Goal: Task Accomplishment & Management: Complete application form

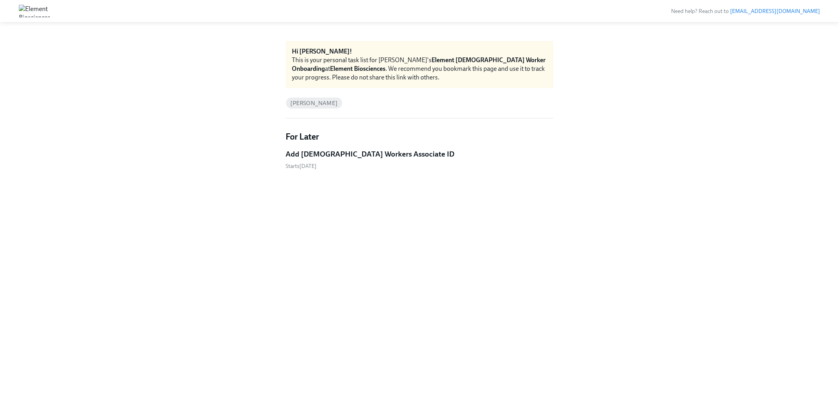
click at [352, 158] on h5 "Add Contingent Workers Associate ID" at bounding box center [370, 154] width 169 height 10
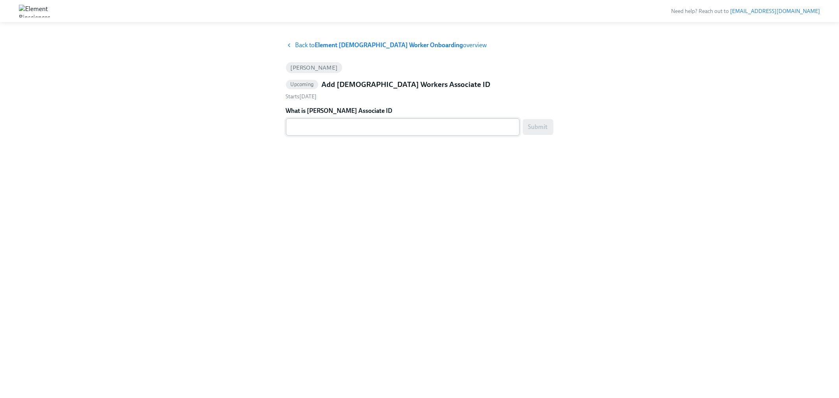
click at [347, 131] on textarea "What is Tyler Pasfield Associate ID" at bounding box center [403, 126] width 224 height 9
paste textarea "SF4CWT2WQ"
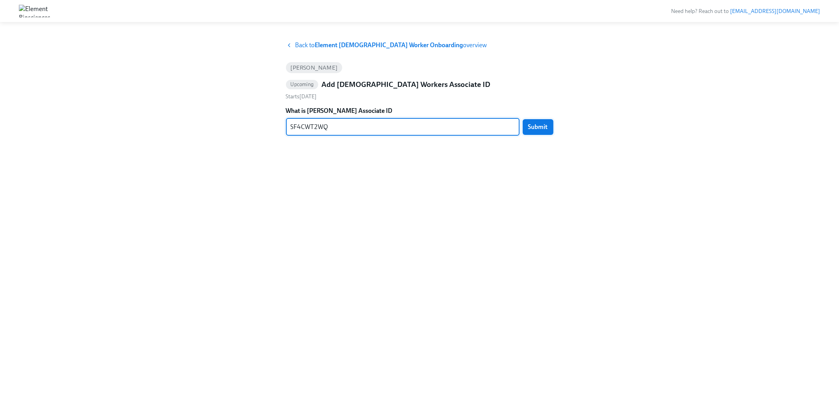
type textarea "SF4CWT2WQ"
click at [532, 122] on button "Submit" at bounding box center [538, 127] width 31 height 16
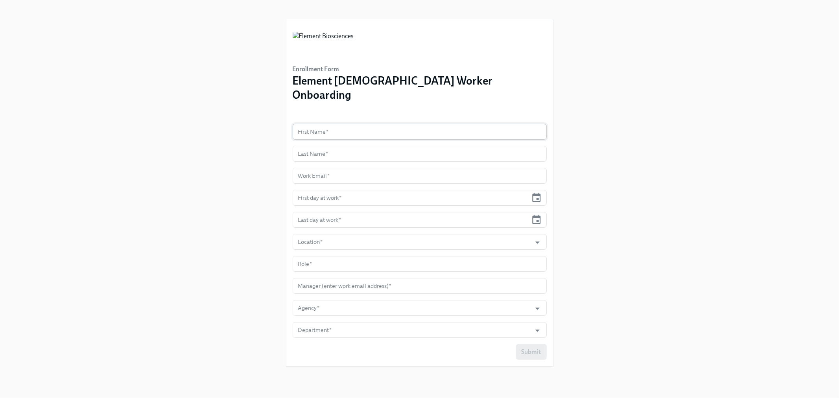
click at [366, 124] on input "text" at bounding box center [420, 132] width 254 height 16
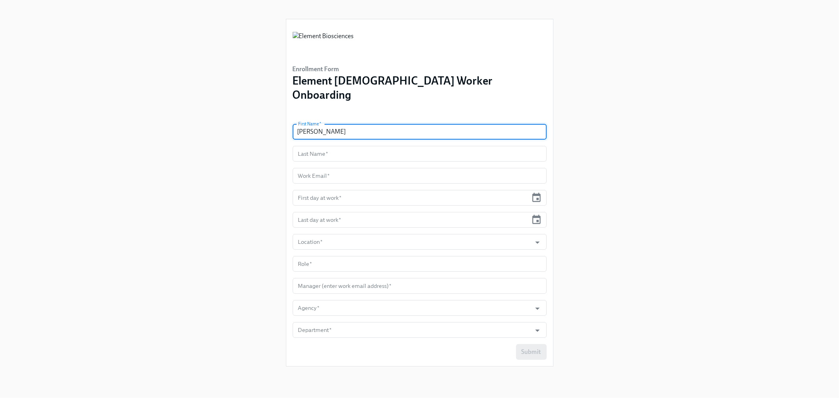
type input "Katie"
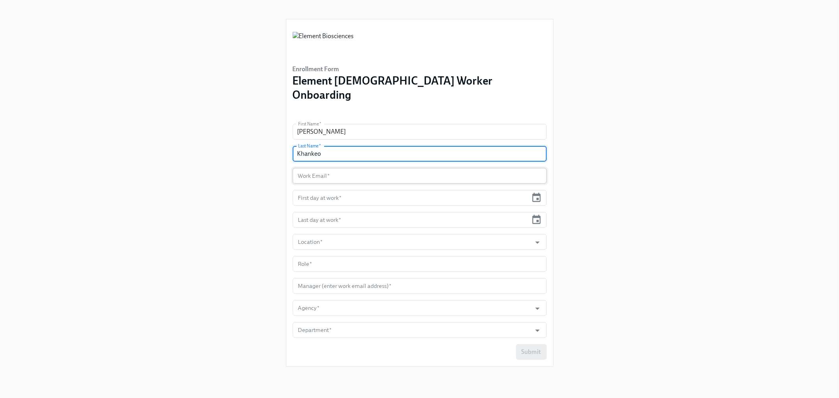
type input "Khankeo"
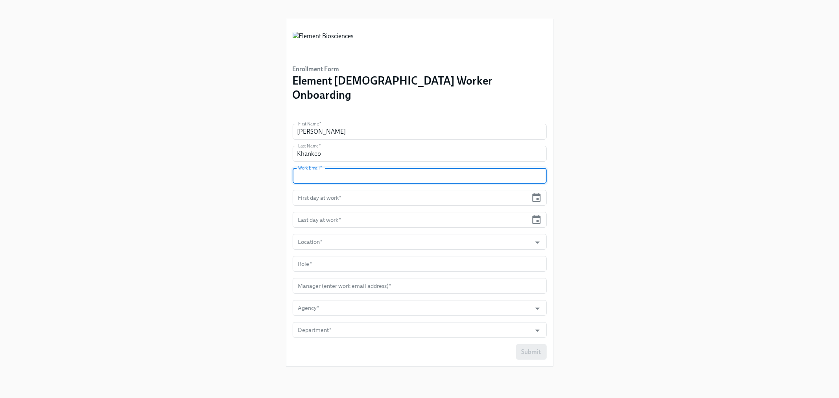
click at [341, 168] on input "text" at bounding box center [420, 176] width 254 height 16
type input "katie.khankeo@elembio.com"
click at [339, 256] on input "text" at bounding box center [420, 264] width 254 height 16
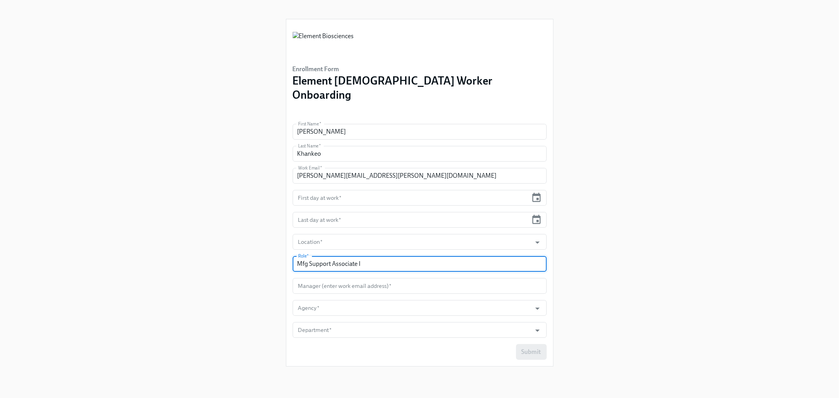
type input "Mfg Support Associate I"
click at [343, 190] on input "text" at bounding box center [411, 198] width 236 height 16
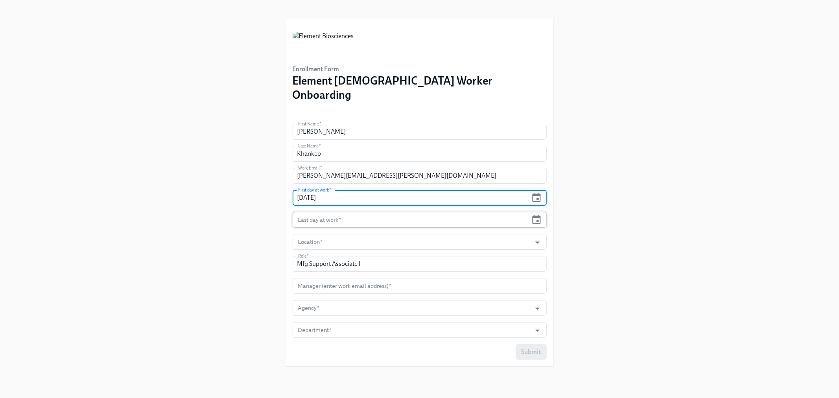
type input "10/09/2025"
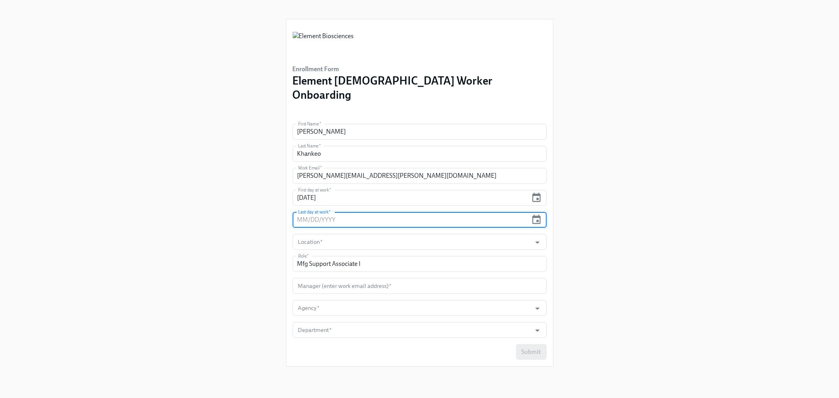
click at [331, 212] on input "text" at bounding box center [411, 220] width 236 height 16
type input "04/06/2026"
click at [265, 245] on div "Enrollment Form Element Contingent Worker Onboarding First Name   * Katie First…" at bounding box center [419, 189] width 801 height 379
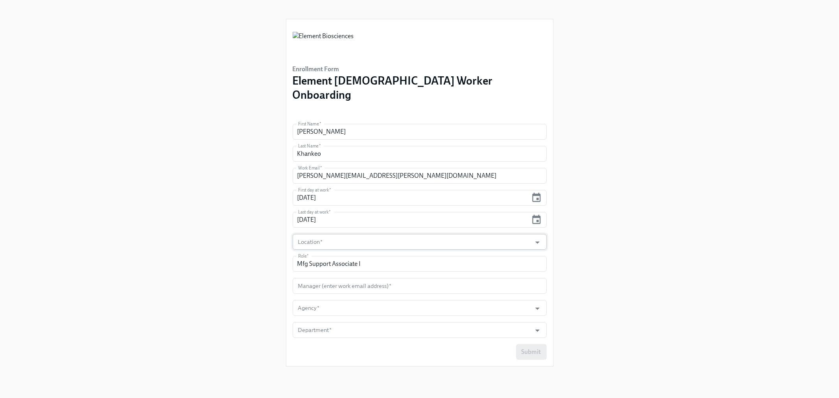
click at [317, 234] on input "Location   *" at bounding box center [412, 242] width 231 height 16
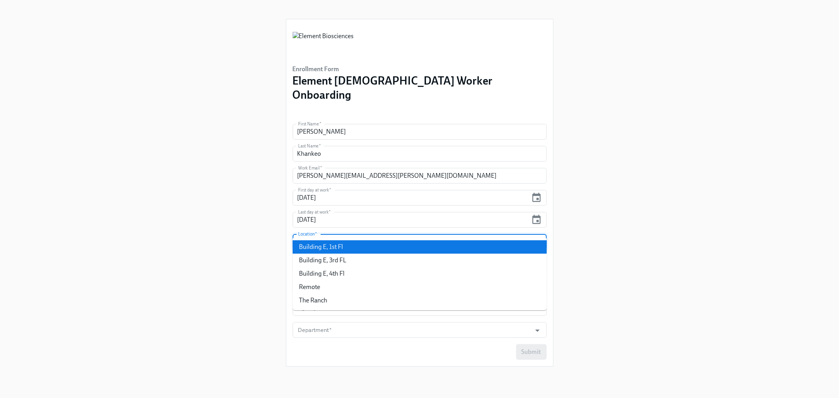
click at [332, 250] on li "Building E, 1st Fl" at bounding box center [420, 246] width 254 height 13
type input "Building E, 1st Fl"
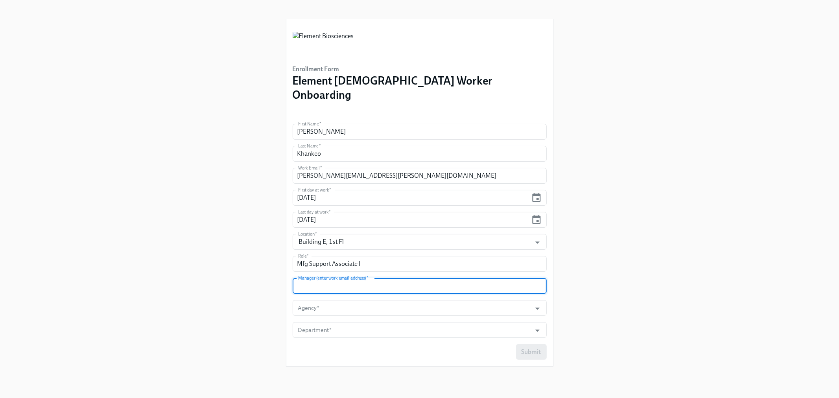
click at [323, 278] on input "text" at bounding box center [420, 286] width 254 height 16
type input "S"
type input "sheryl.durotan@elembio.com"
click at [319, 300] on input "Agency   *" at bounding box center [412, 308] width 231 height 16
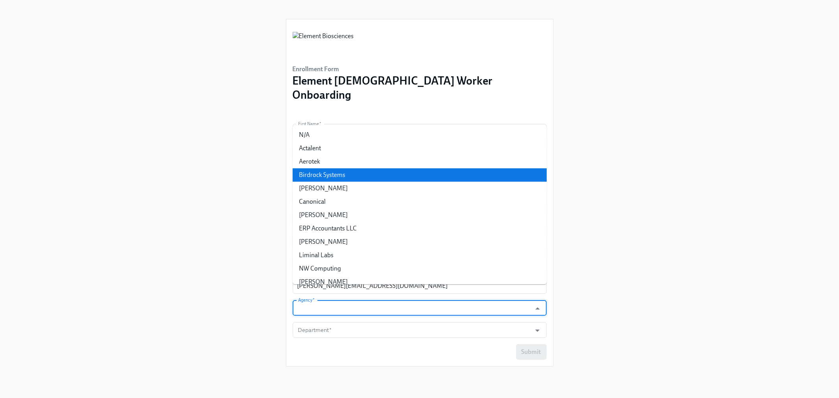
click at [316, 162] on li "Aerotek" at bounding box center [420, 161] width 254 height 13
type input "Aerotek"
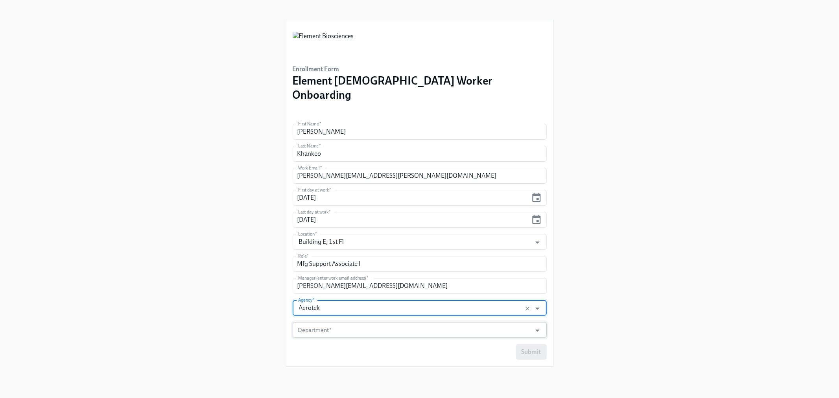
click at [313, 322] on input "Department   *" at bounding box center [412, 330] width 231 height 16
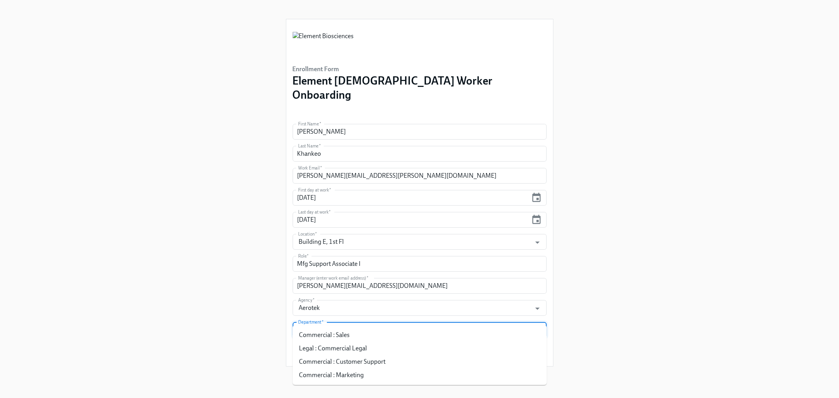
type input "c"
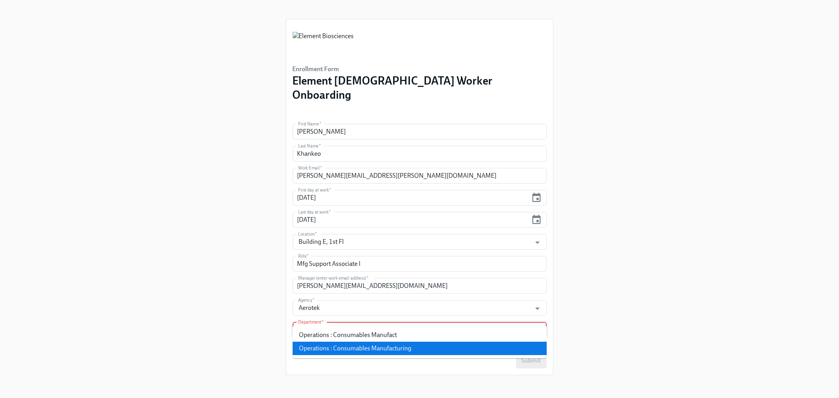
click at [317, 347] on li "Operations : Consumables Manufacturing" at bounding box center [420, 348] width 254 height 13
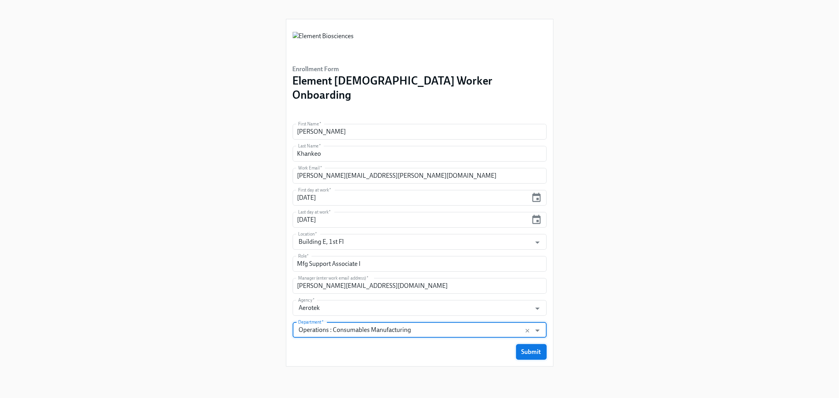
type input "Operations : Consumables Manufacturing"
click at [540, 348] on span "Submit" at bounding box center [532, 352] width 20 height 8
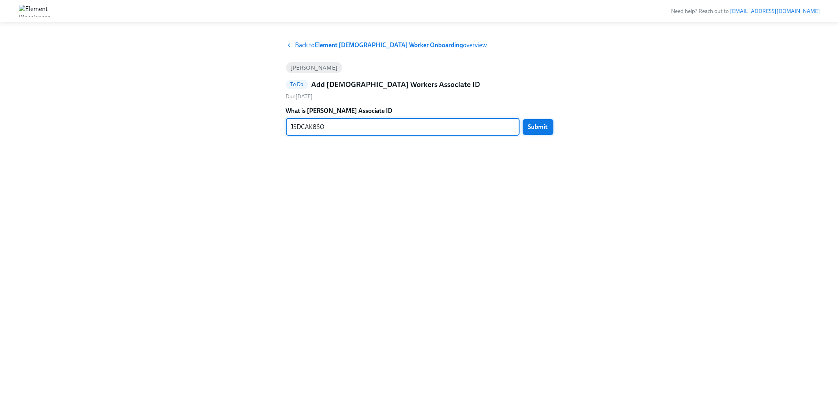
type textarea "JSDCAK8SO"
drag, startPoint x: 541, startPoint y: 124, endPoint x: 581, endPoint y: 245, distance: 127.6
click at [542, 124] on span "Submit" at bounding box center [538, 127] width 20 height 8
